Goal: Book appointment/travel/reservation

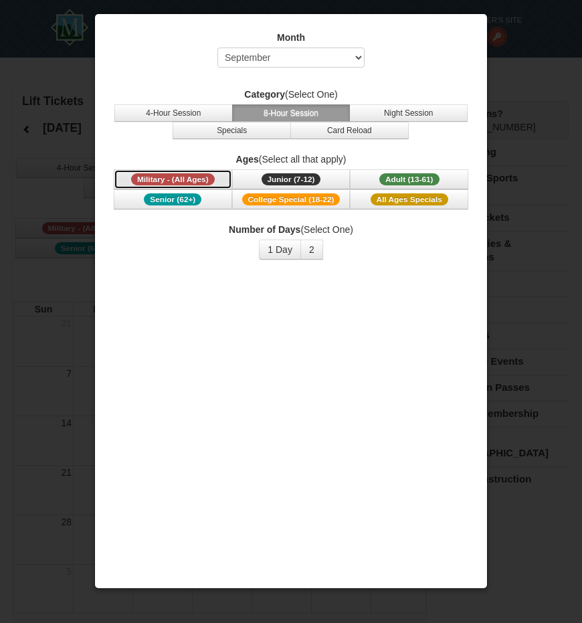
click at [190, 183] on span "Military - (All Ages)" at bounding box center [173, 179] width 84 height 12
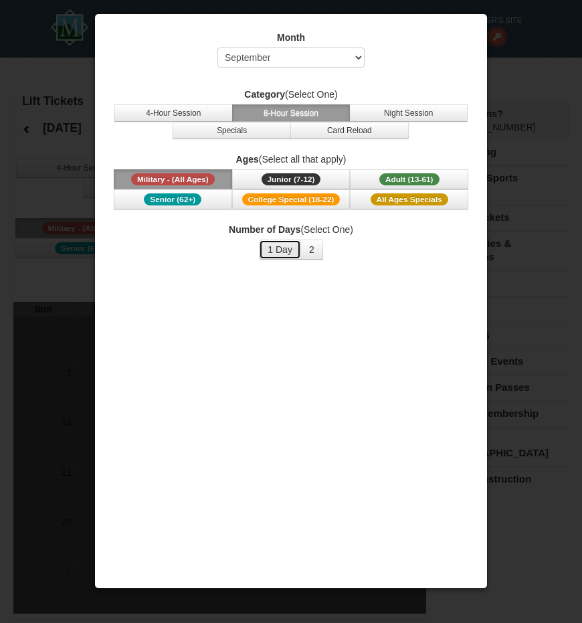
click at [295, 256] on button "1 Day" at bounding box center [280, 249] width 42 height 20
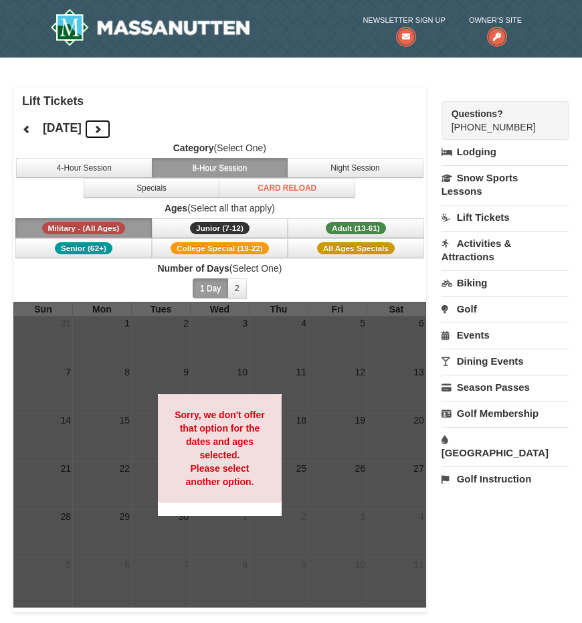
click at [102, 126] on icon at bounding box center [97, 128] width 9 height 9
click at [102, 128] on icon at bounding box center [97, 128] width 9 height 9
click at [102, 132] on icon at bounding box center [97, 128] width 9 height 9
click at [107, 168] on button "4-Hour Session" at bounding box center [84, 168] width 136 height 20
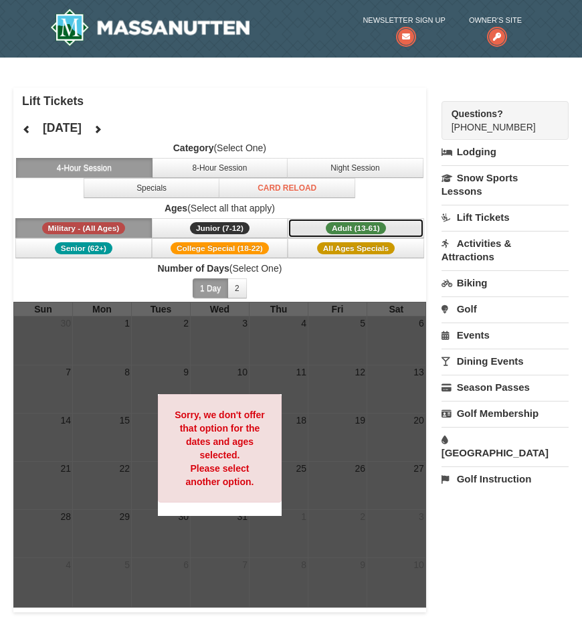
click at [343, 225] on span "Adult (13-61)" at bounding box center [356, 228] width 60 height 12
click at [117, 230] on span "Military - (All Ages)" at bounding box center [84, 228] width 84 height 12
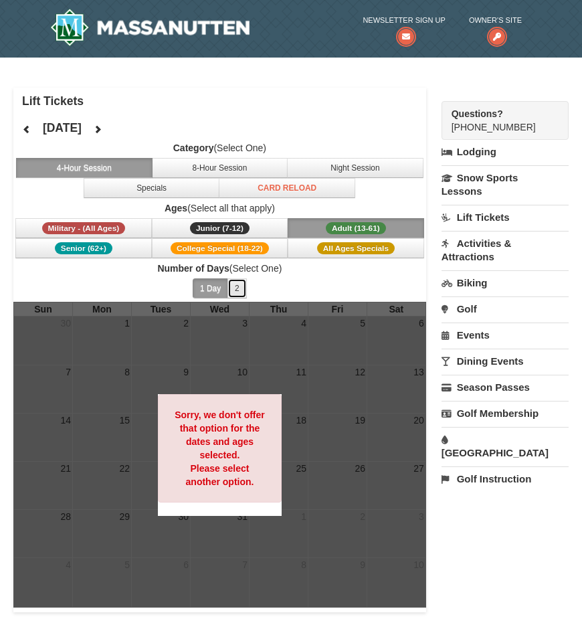
click at [230, 286] on button "2" at bounding box center [236, 288] width 19 height 20
click at [203, 284] on button "1 Day" at bounding box center [210, 288] width 35 height 20
click at [176, 164] on button "8-Hour Session" at bounding box center [220, 168] width 136 height 20
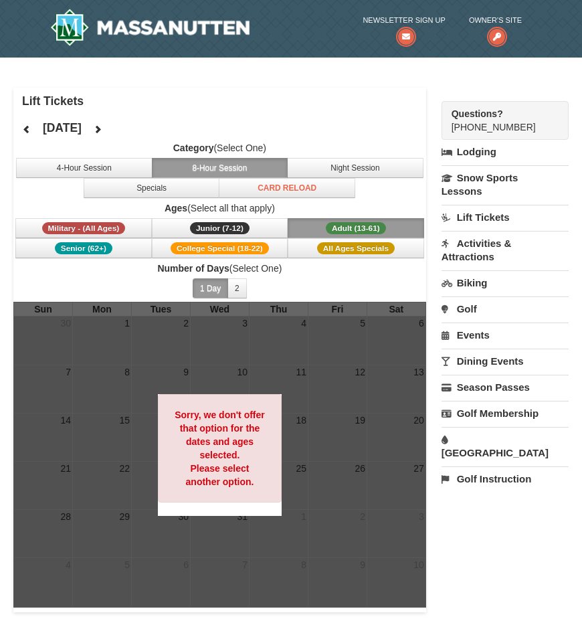
click at [242, 370] on div at bounding box center [219, 455] width 413 height 306
click at [82, 128] on h4 "[DATE]" at bounding box center [62, 127] width 39 height 13
click at [331, 164] on button "Night Session" at bounding box center [355, 168] width 136 height 20
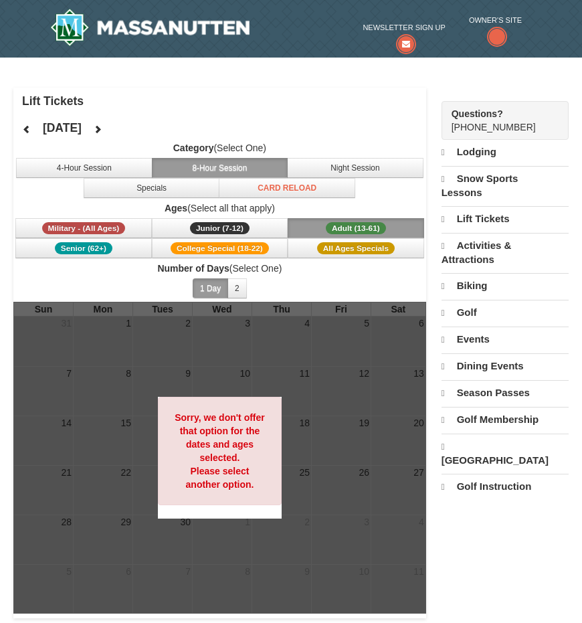
click at [319, 224] on button "Adult (13-61) (13 - 61)" at bounding box center [356, 228] width 136 height 20
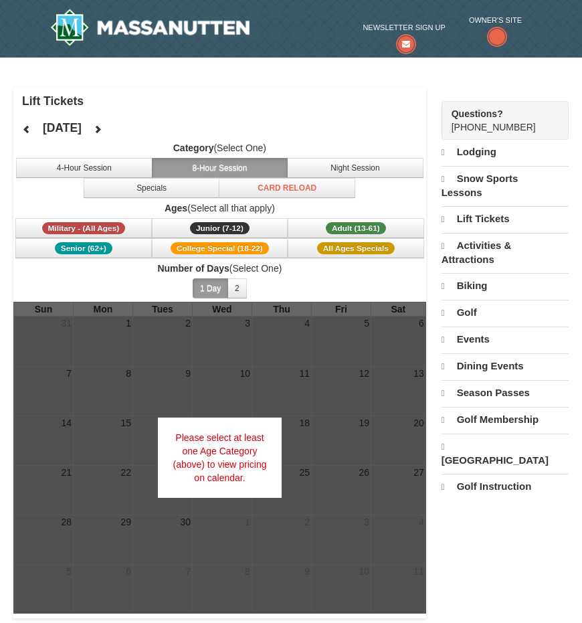
click at [245, 169] on button "8-Hour Session" at bounding box center [220, 168] width 136 height 20
click at [234, 165] on button "8-Hour Session" at bounding box center [220, 168] width 136 height 20
click at [176, 189] on button "Specials" at bounding box center [152, 188] width 136 height 20
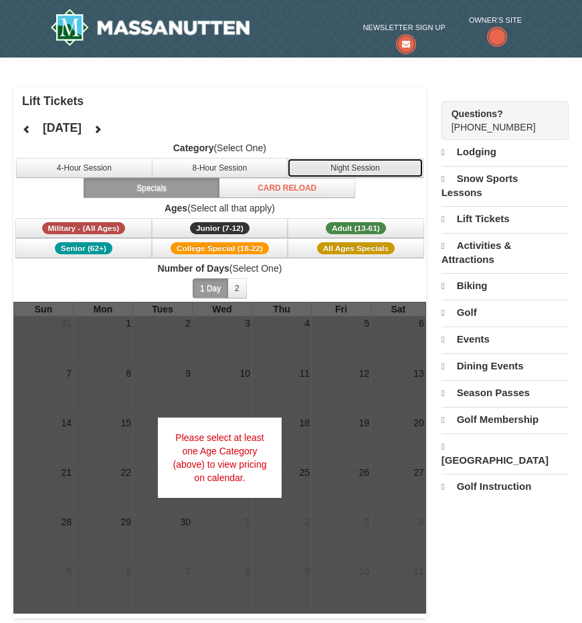
click at [353, 165] on button "Night Session" at bounding box center [355, 168] width 136 height 20
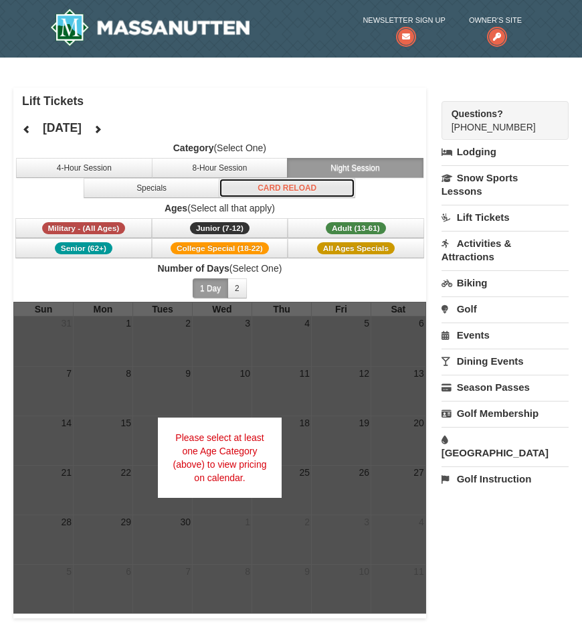
click at [269, 187] on button "Card Reload" at bounding box center [287, 188] width 136 height 20
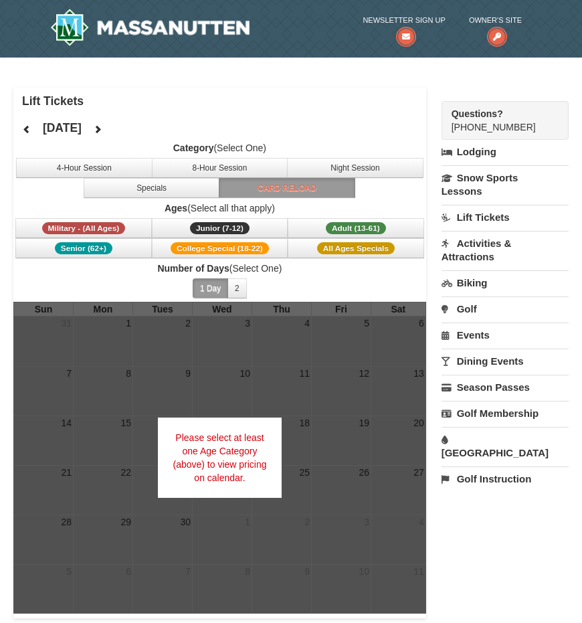
click at [82, 126] on h4 "[DATE]" at bounding box center [62, 127] width 39 height 13
click at [102, 126] on icon at bounding box center [97, 128] width 9 height 9
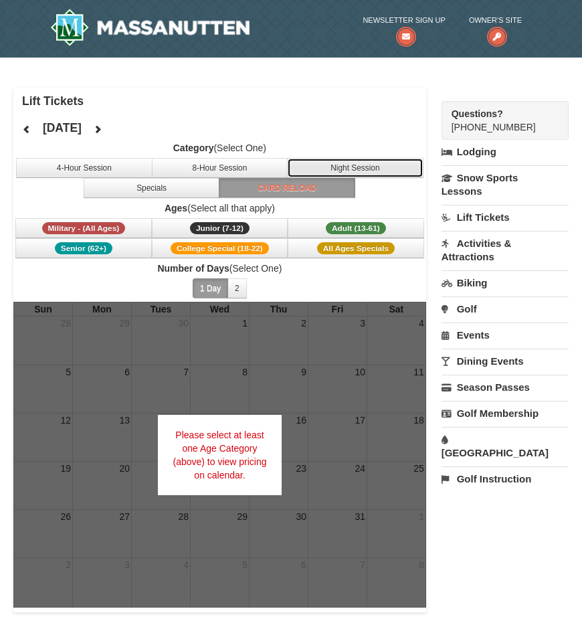
click at [335, 164] on button "Night Session" at bounding box center [355, 168] width 136 height 20
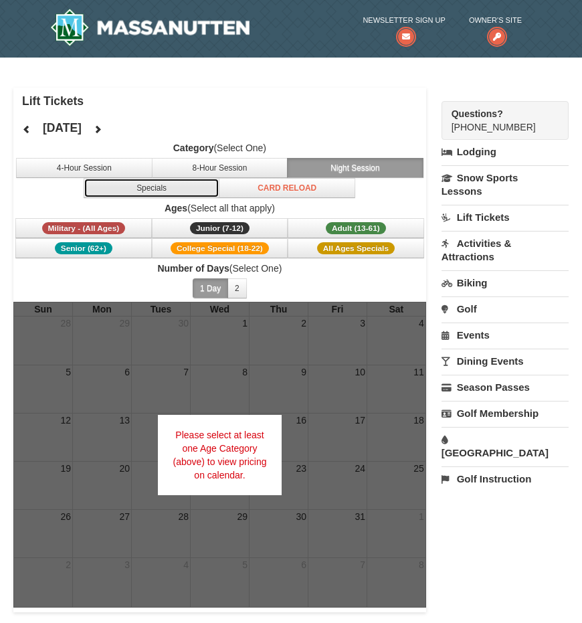
click at [174, 185] on button "Specials" at bounding box center [152, 188] width 136 height 20
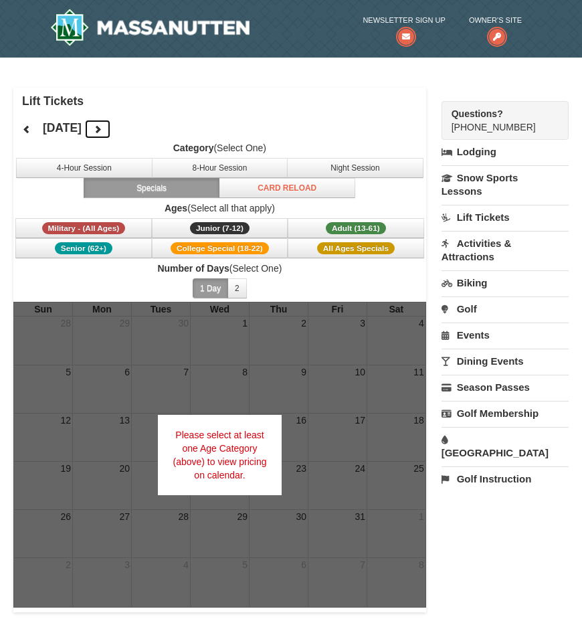
click at [102, 126] on icon at bounding box center [97, 128] width 9 height 9
click at [111, 122] on button at bounding box center [97, 129] width 27 height 20
